Goal: Information Seeking & Learning: Learn about a topic

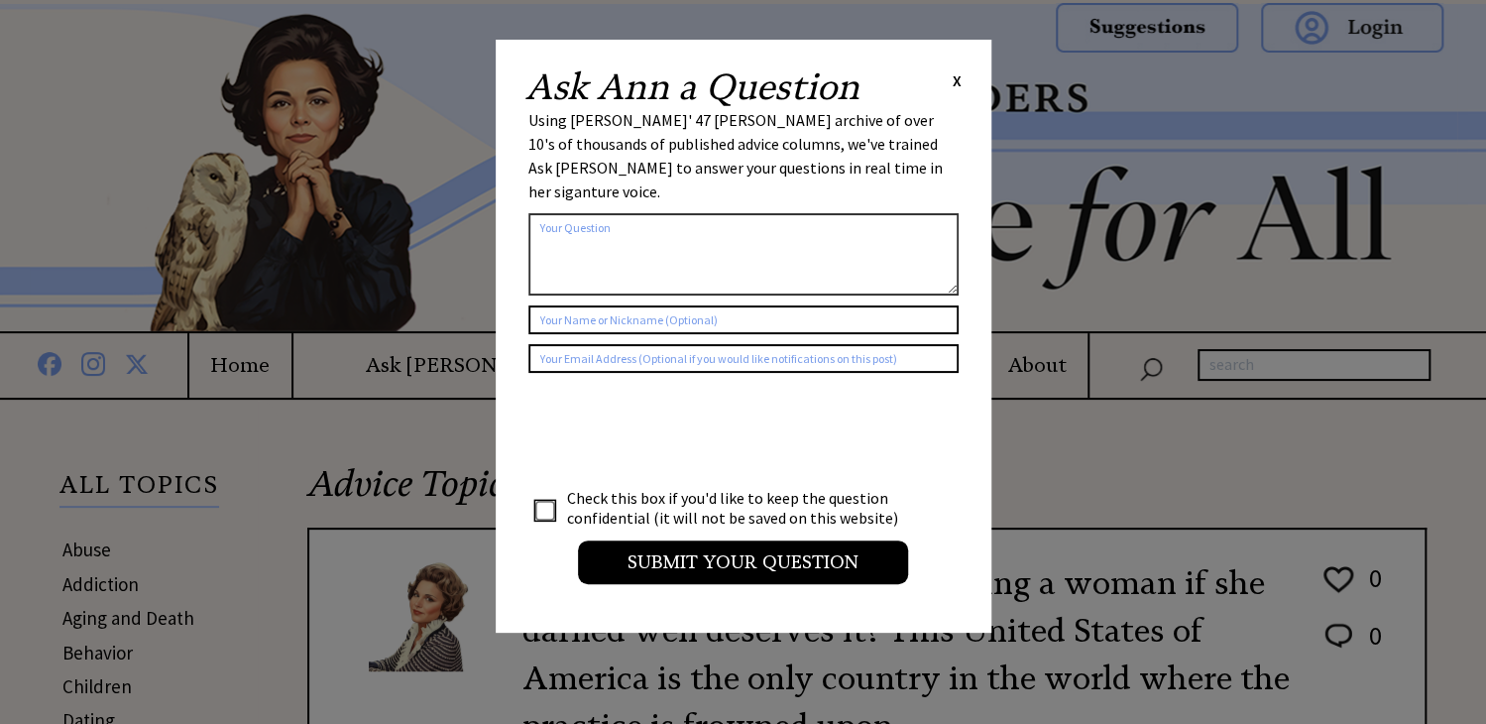
click at [954, 85] on span "X" at bounding box center [956, 80] width 9 height 20
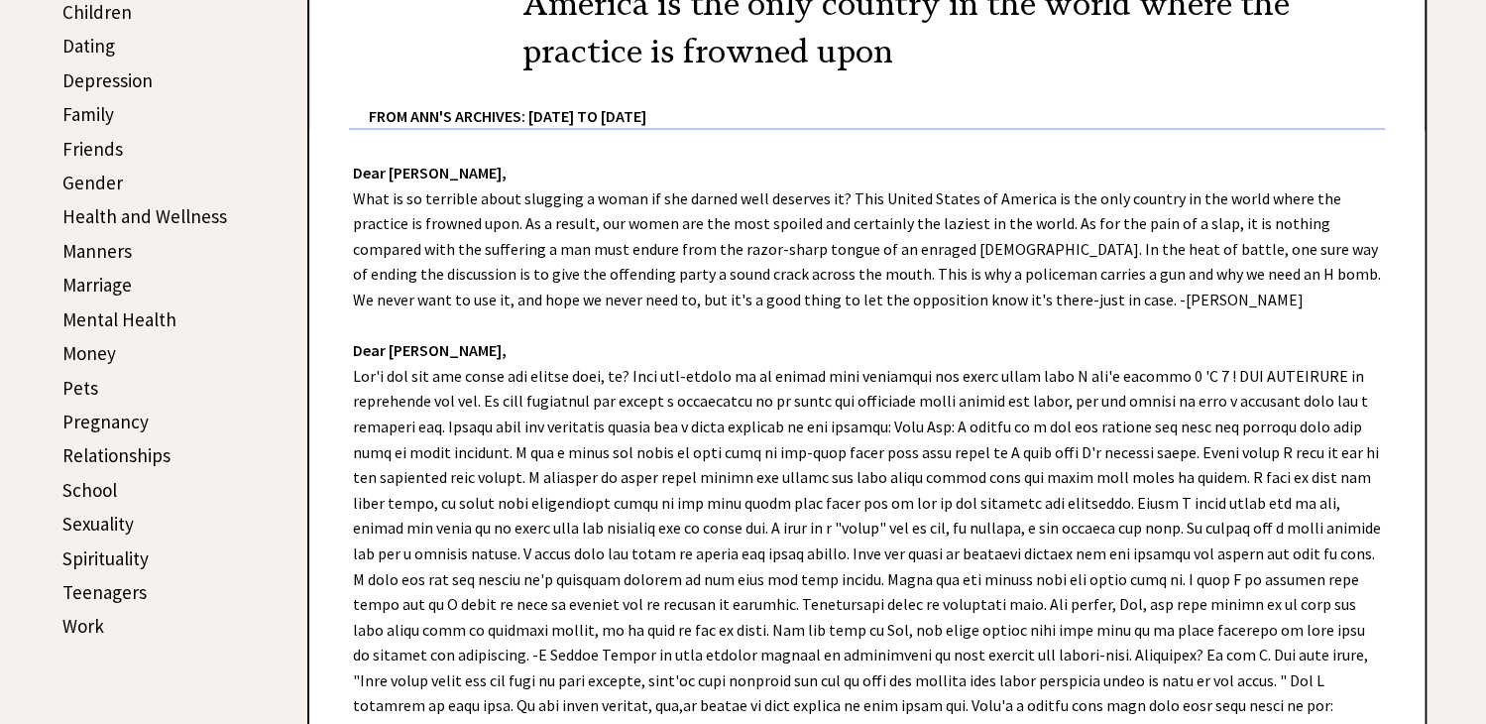
scroll to position [41, 0]
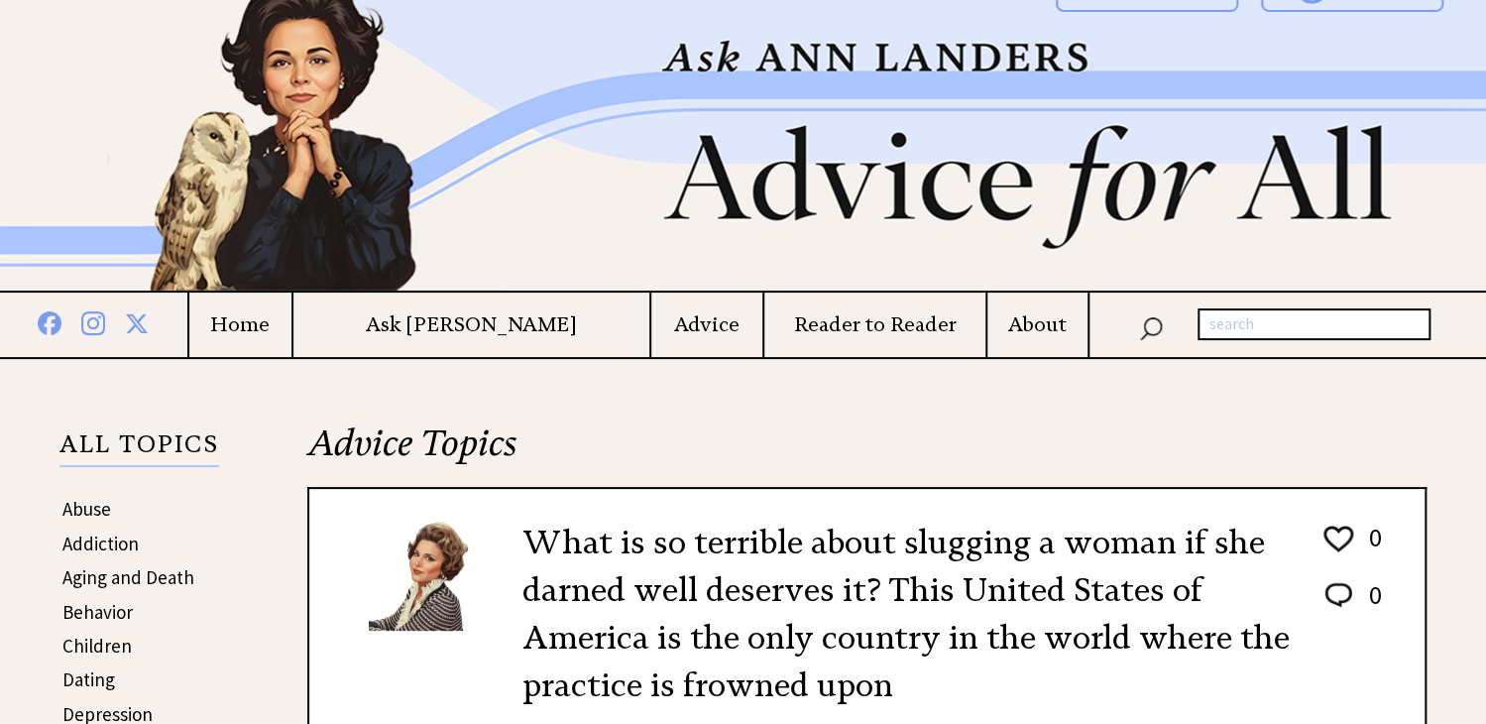
click at [46, 142] on img at bounding box center [743, 126] width 1427 height 327
click at [115, 571] on link "Aging and Death" at bounding box center [128, 577] width 132 height 24
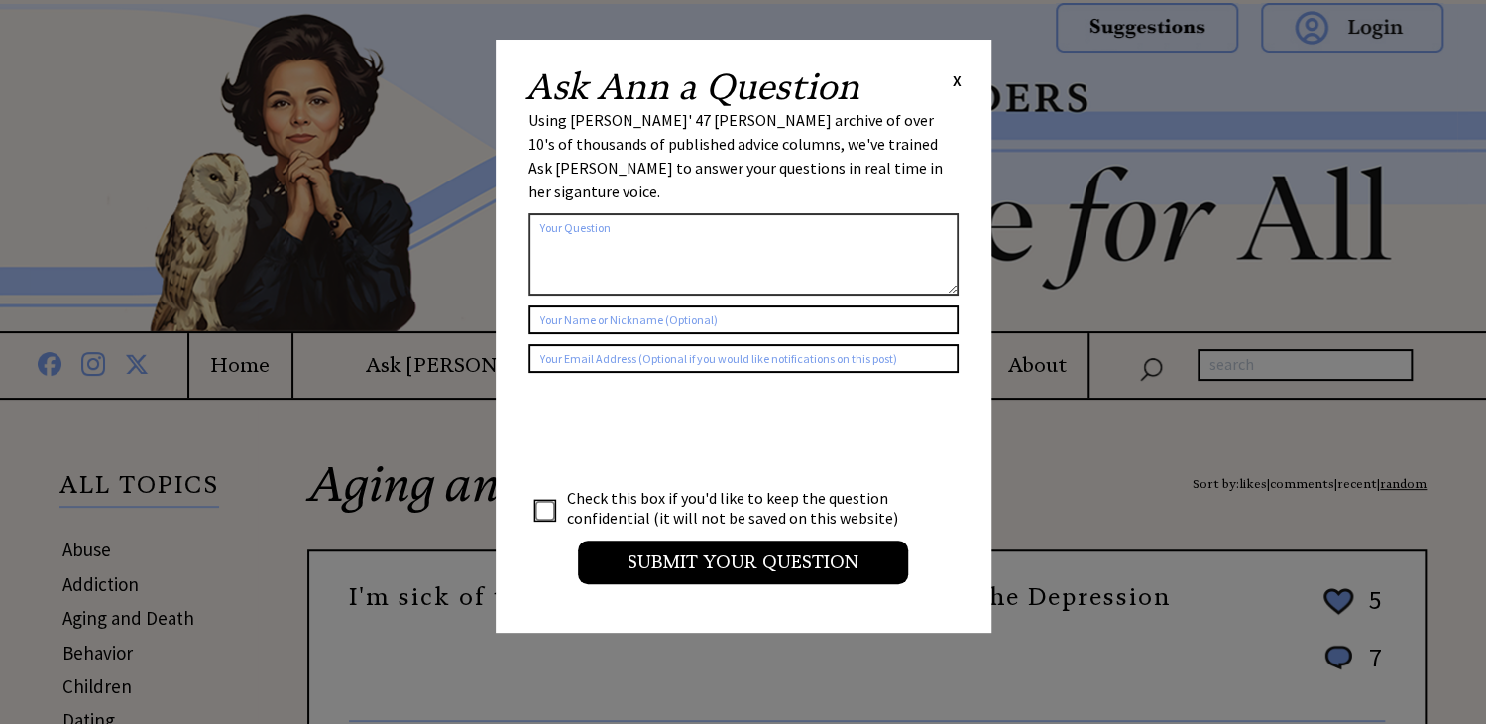
click at [957, 80] on span "X" at bounding box center [956, 80] width 9 height 20
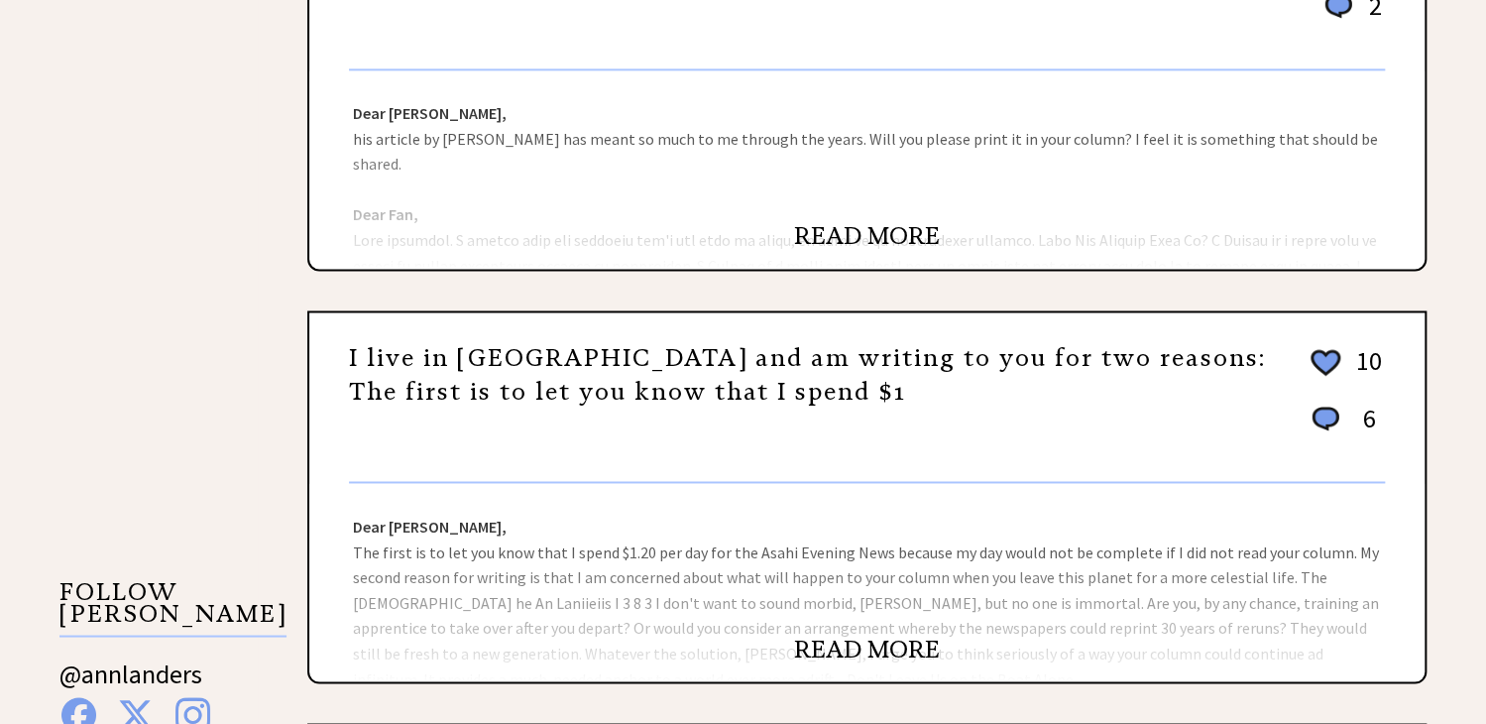
scroll to position [843, 0]
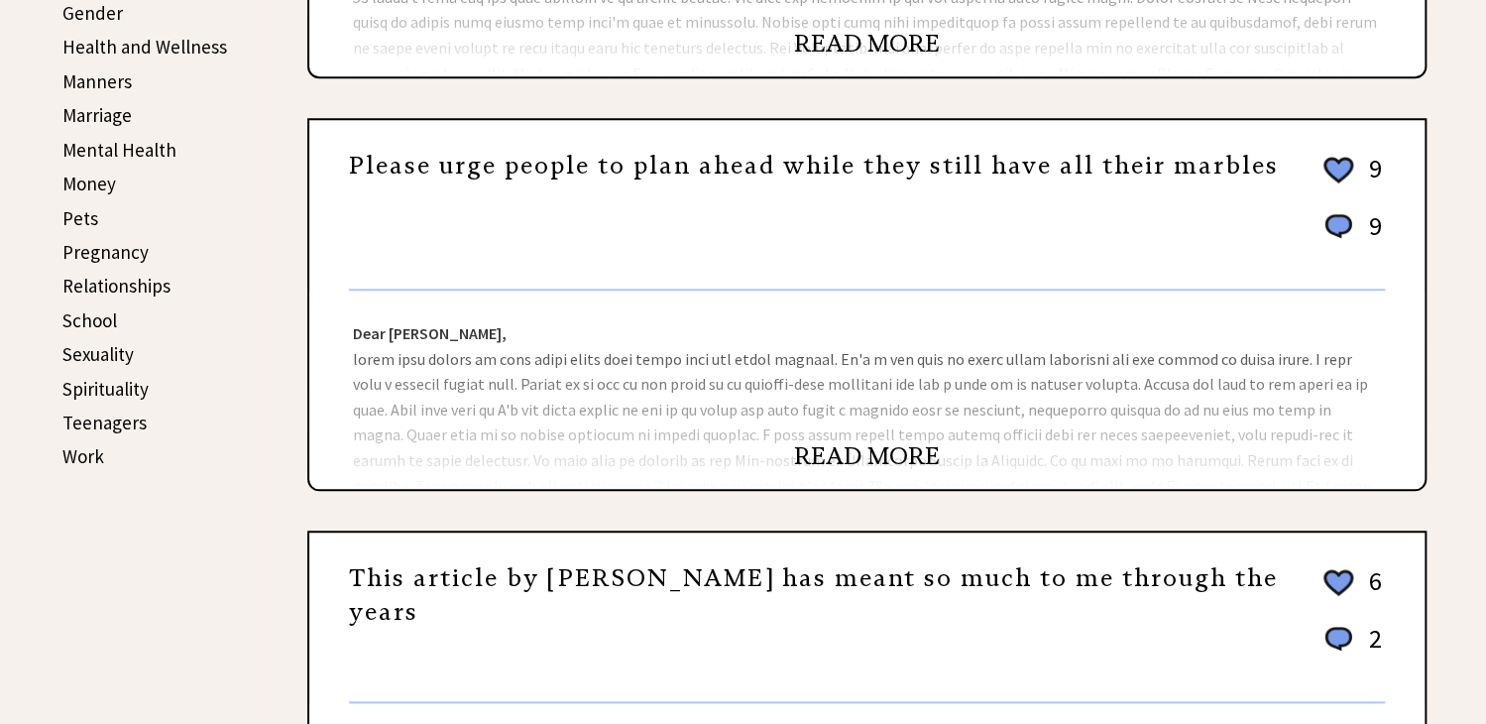
click at [122, 274] on link "Relationships" at bounding box center [116, 286] width 108 height 24
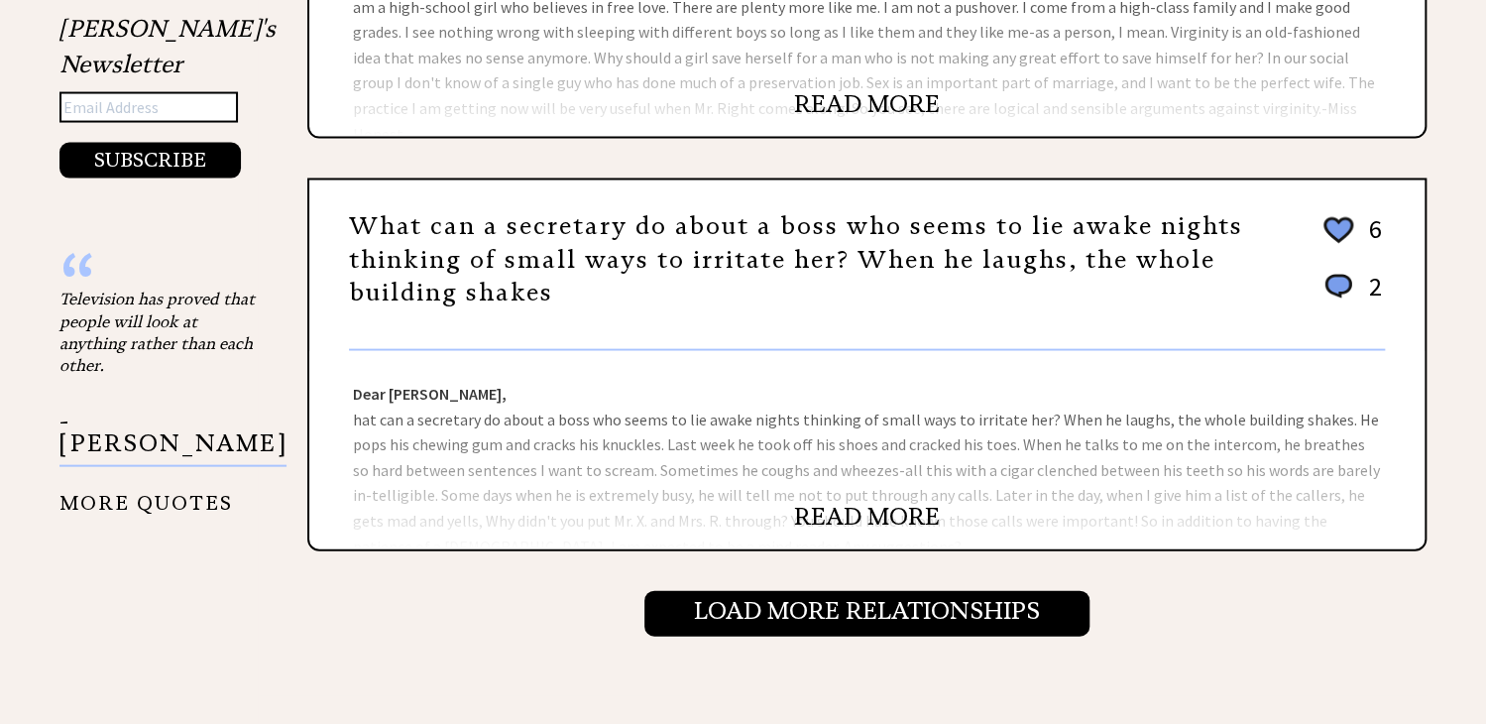
scroll to position [2039, 0]
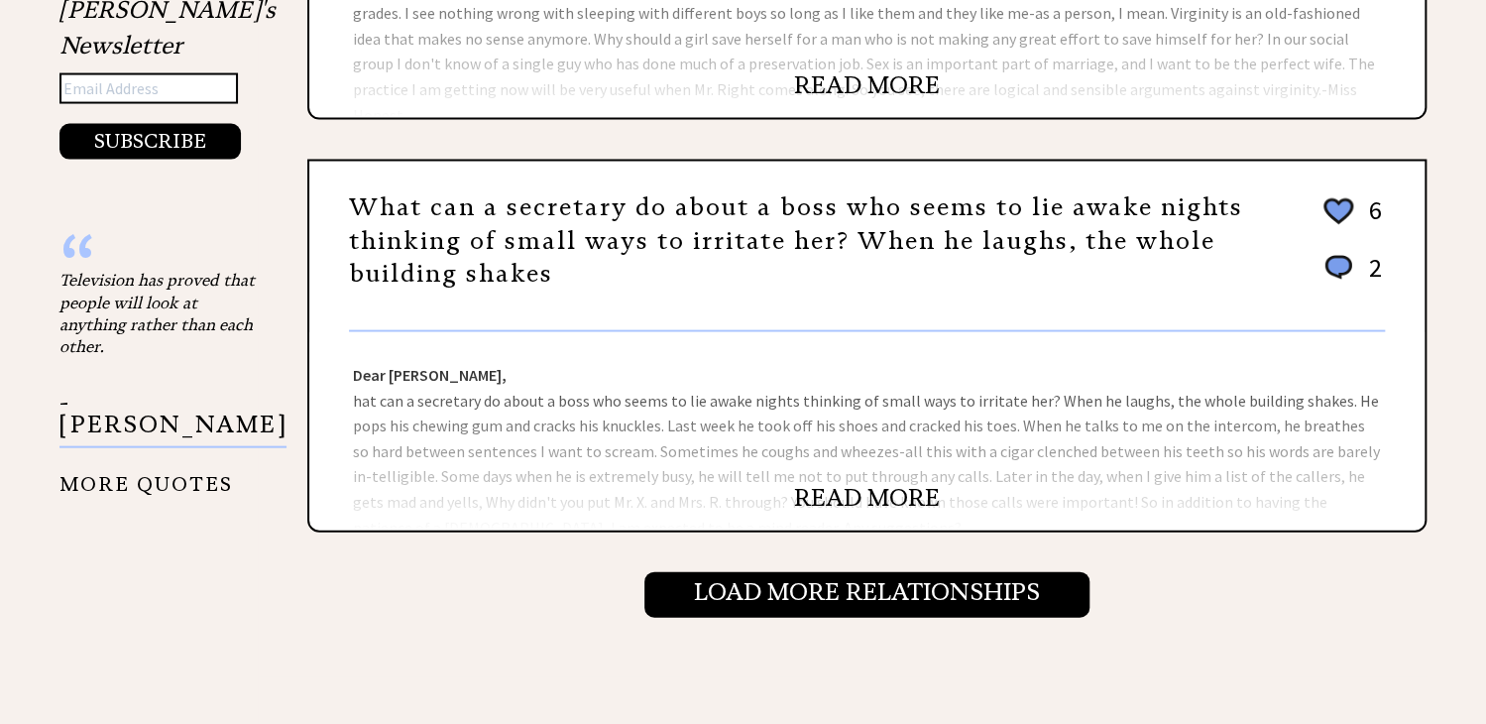
click at [860, 483] on link "READ MORE" at bounding box center [867, 498] width 146 height 30
